Goal: Information Seeking & Learning: Learn about a topic

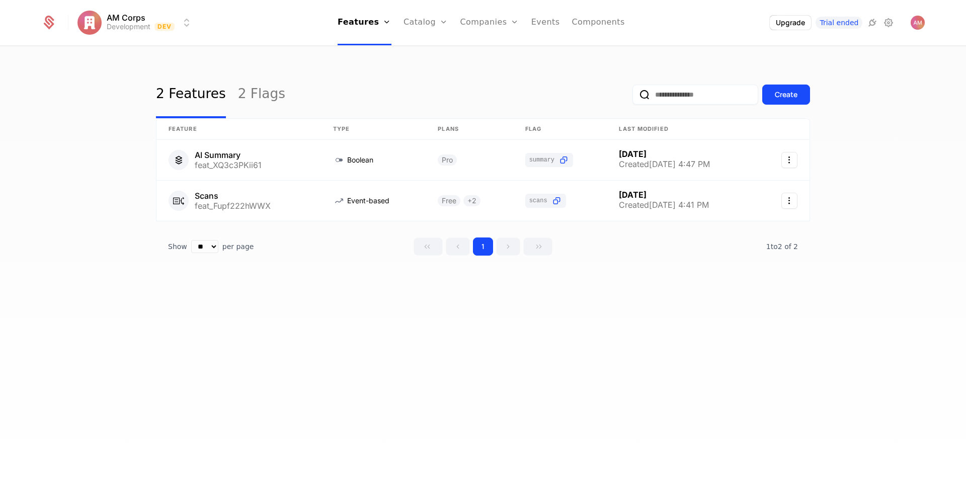
click at [474, 24] on link "Companies" at bounding box center [489, 22] width 59 height 45
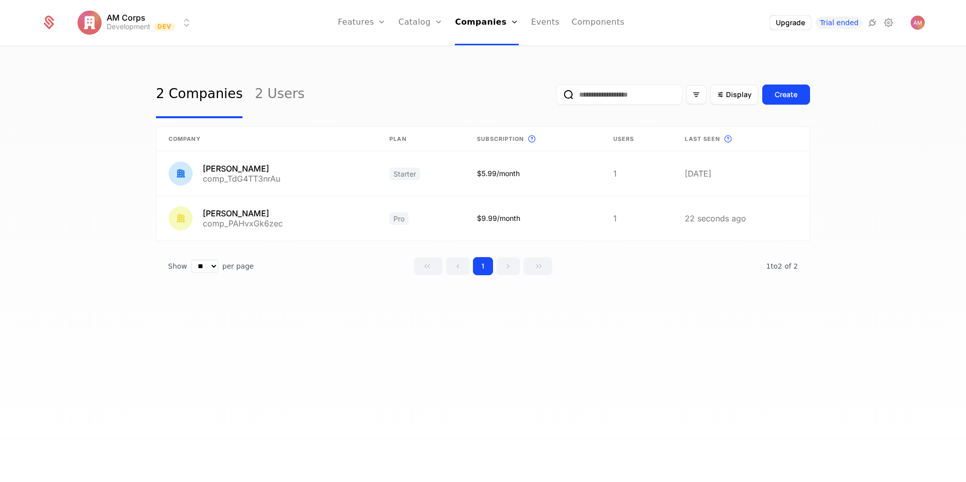
click at [482, 68] on link "Users" at bounding box center [490, 65] width 46 height 8
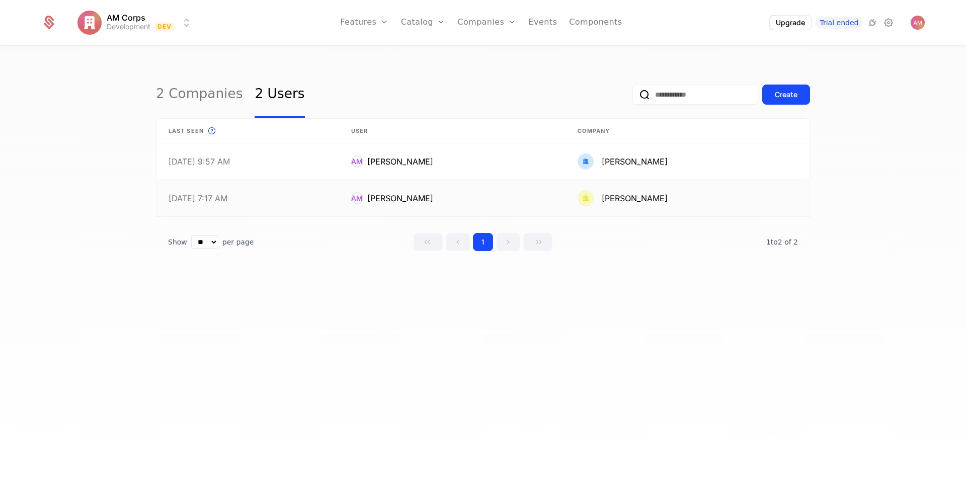
click at [652, 194] on link at bounding box center [687, 198] width 244 height 36
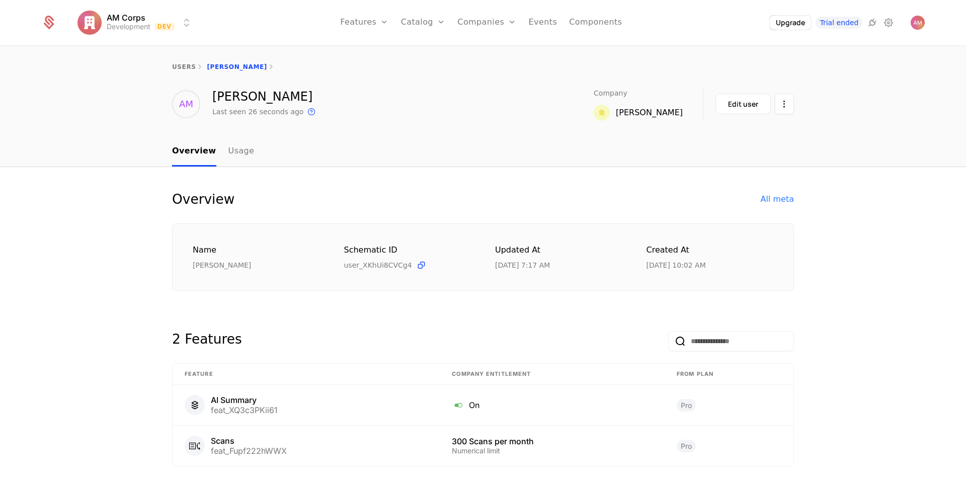
scroll to position [33, 0]
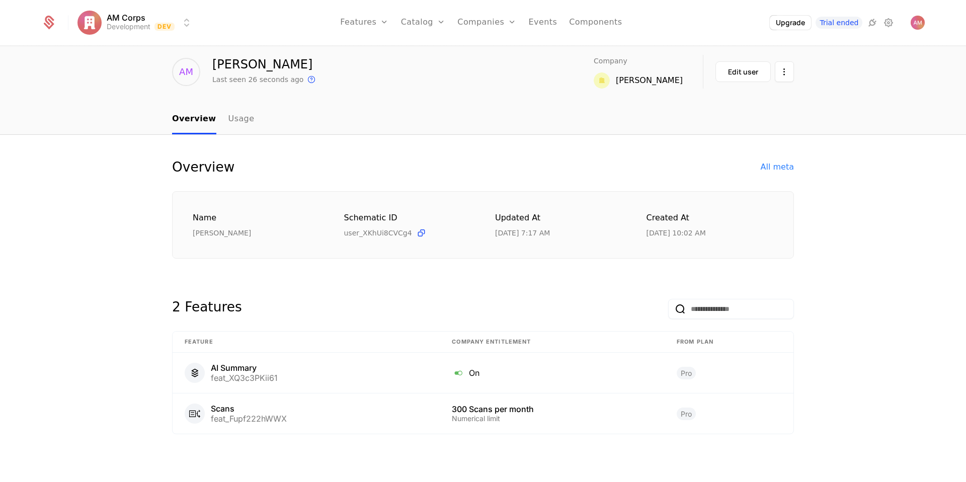
click at [784, 163] on div "All meta" at bounding box center [777, 167] width 33 height 12
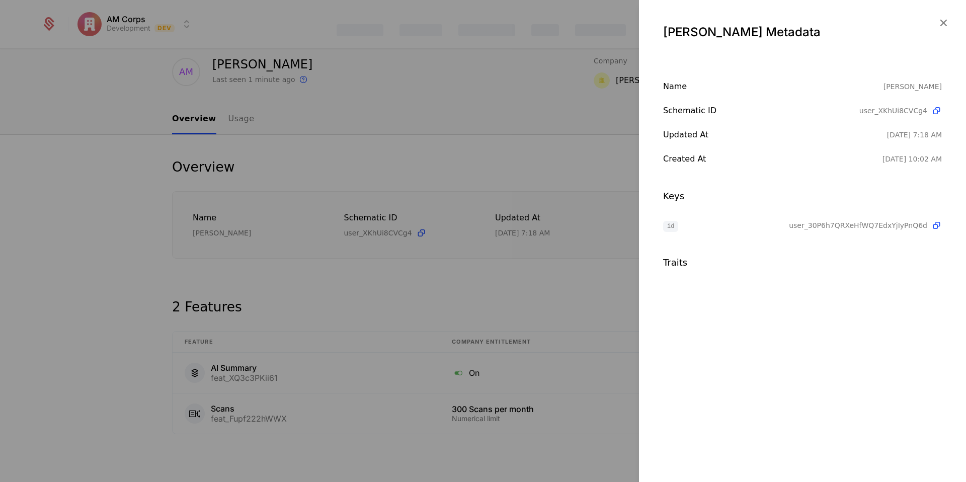
click at [341, 188] on div at bounding box center [483, 241] width 966 height 482
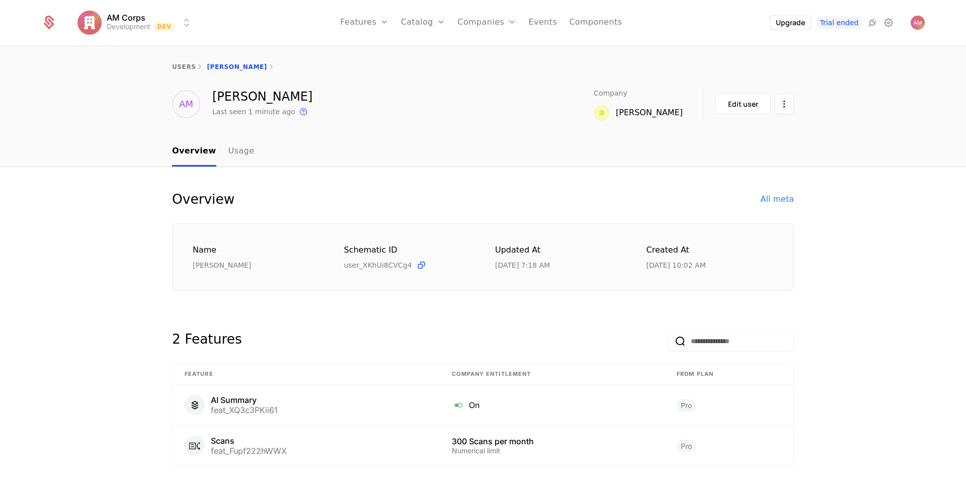
click at [245, 152] on link "Usage" at bounding box center [241, 152] width 26 height 30
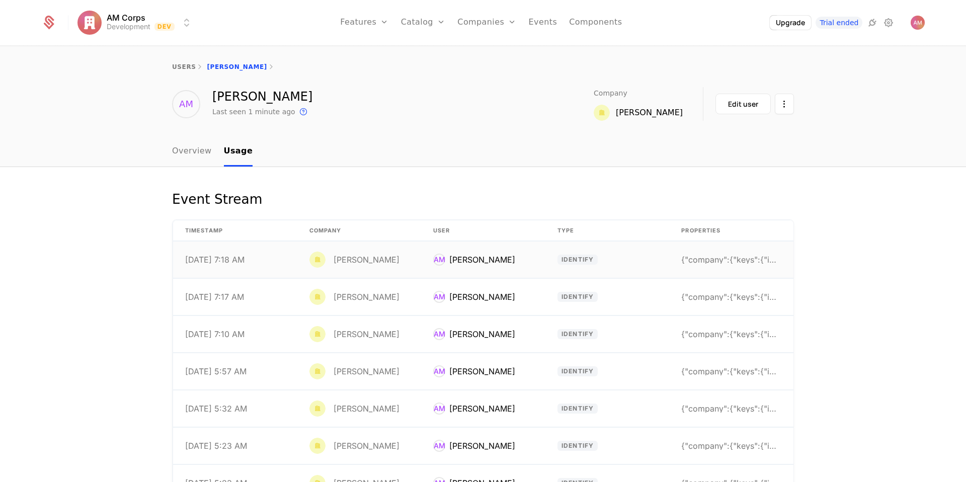
click at [702, 263] on div "{"company":{"keys":{"id":"user_30P6h7QRXeHfWQ7EdxY" at bounding box center [731, 260] width 100 height 8
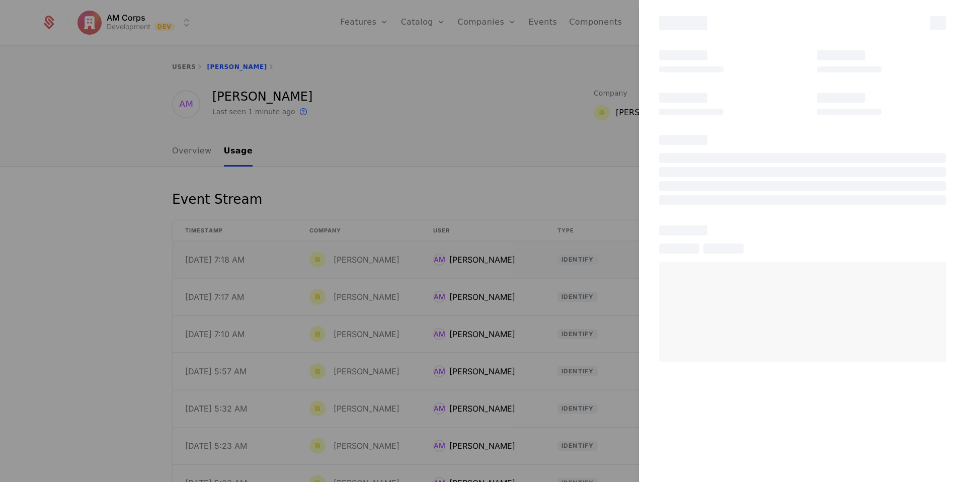
click at [702, 263] on div at bounding box center [802, 312] width 287 height 101
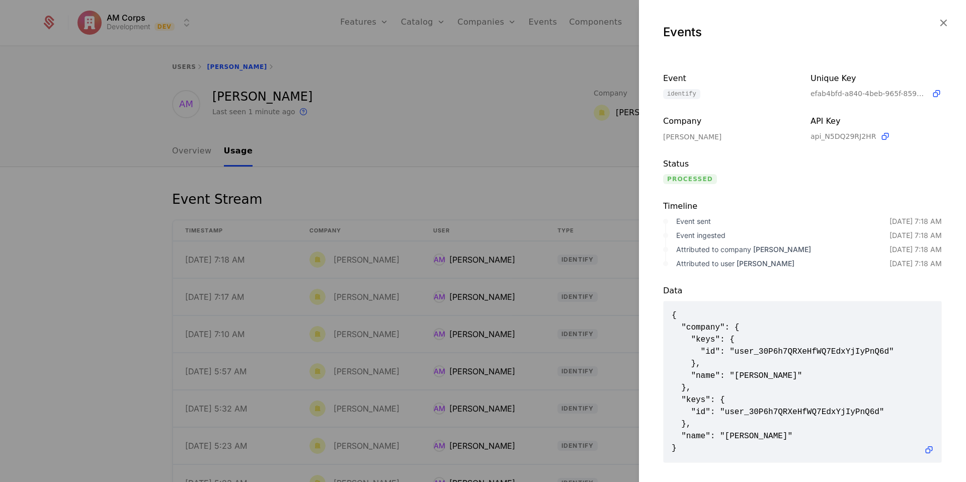
scroll to position [5, 0]
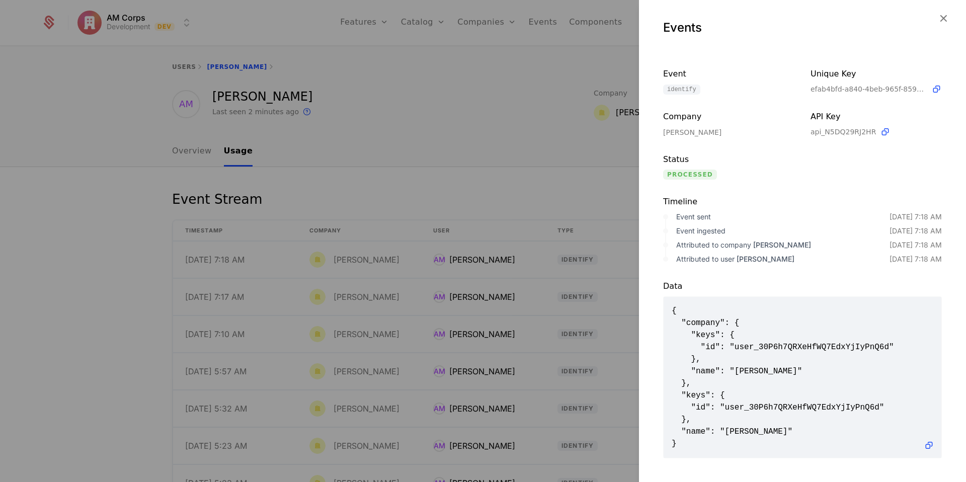
click at [508, 197] on div at bounding box center [483, 241] width 966 height 482
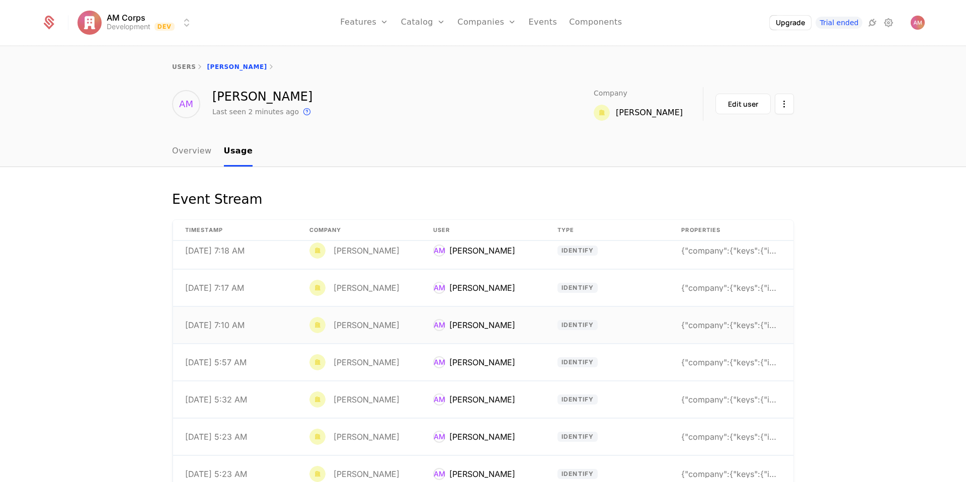
scroll to position [0, 0]
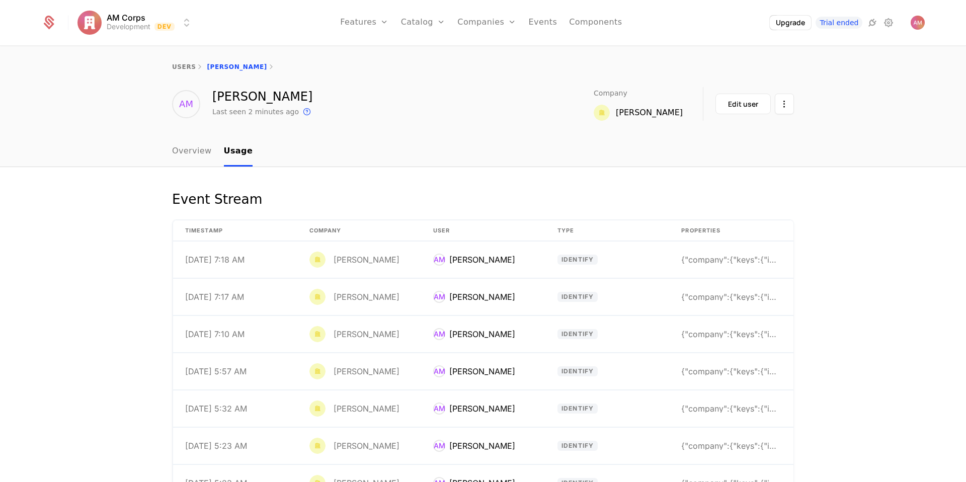
click at [184, 148] on link "Overview" at bounding box center [192, 152] width 40 height 30
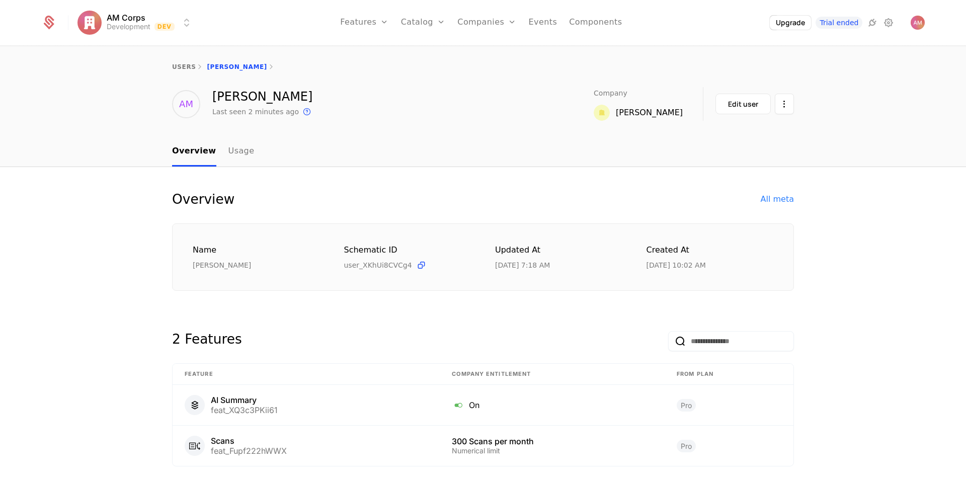
click at [245, 150] on link "Usage" at bounding box center [241, 152] width 26 height 30
